Goal: Check status: Check status

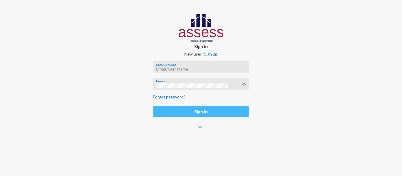
type input "nourhan.nabil@assesstm.com"
click at [200, 113] on button "Sign in" at bounding box center [201, 112] width 96 height 10
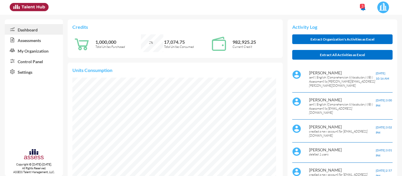
scroll to position [46, 97]
click at [386, 3] on img at bounding box center [383, 7] width 12 height 12
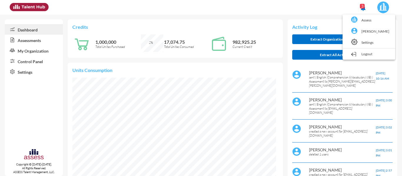
click at [33, 50] on div at bounding box center [201, 88] width 402 height 176
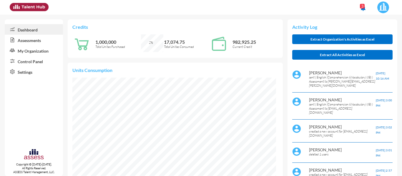
click at [39, 52] on link "My Organization" at bounding box center [34, 50] width 58 height 11
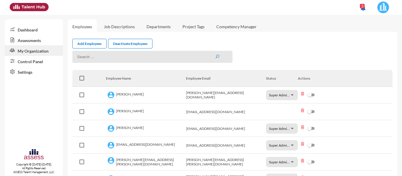
click at [44, 61] on link "Control Panel" at bounding box center [34, 61] width 58 height 11
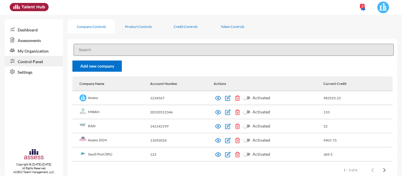
scroll to position [12, 0]
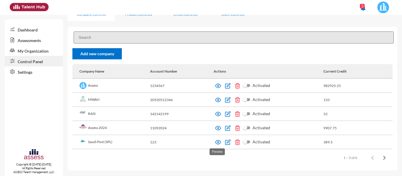
click at [216, 144] on img at bounding box center [218, 143] width 6 height 6
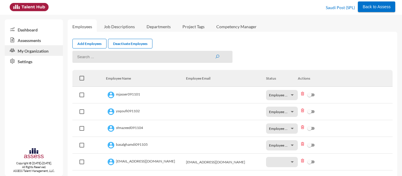
click at [39, 40] on link "Assessments" at bounding box center [34, 40] width 58 height 11
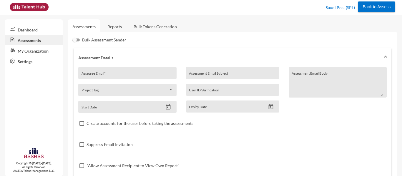
click at [112, 29] on link "Reports" at bounding box center [115, 26] width 24 height 14
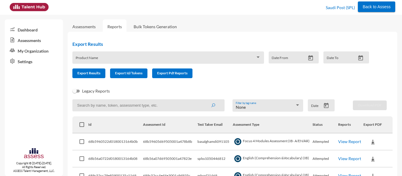
click at [118, 108] on input at bounding box center [148, 105] width 152 height 12
type input "1005587231"
click at [204, 100] on button "submit" at bounding box center [213, 105] width 19 height 11
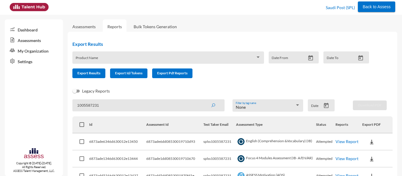
scroll to position [86, 0]
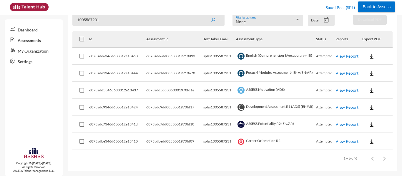
click at [342, 55] on link "View Report" at bounding box center [347, 56] width 23 height 5
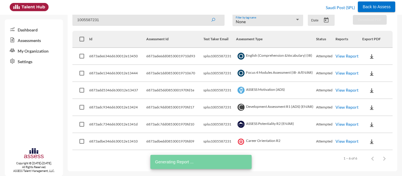
click at [341, 73] on link "View Report" at bounding box center [347, 73] width 23 height 5
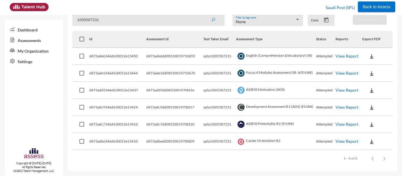
drag, startPoint x: 115, startPoint y: 21, endPoint x: 42, endPoint y: 12, distance: 73.9
click at [42, 12] on div "Back to Assess Saudi Post (SPL) Dashboard Assessments My Organization Settings …" at bounding box center [201, 7] width 402 height 15
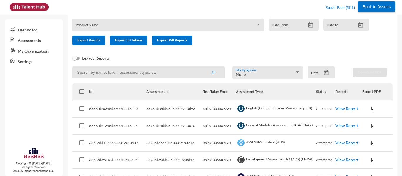
paste input "basalghamdi091105"
type input "basalghamdi091105"
click at [204, 67] on button "submit" at bounding box center [213, 72] width 19 height 11
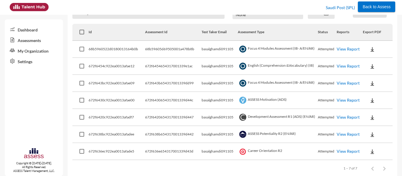
scroll to position [103, 0]
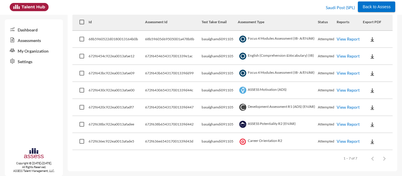
click at [344, 40] on link "View Report" at bounding box center [348, 39] width 23 height 5
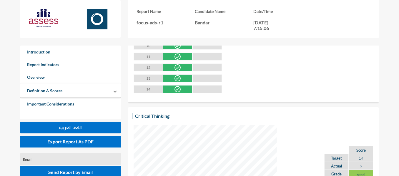
scroll to position [983, 0]
